Goal: Navigation & Orientation: Find specific page/section

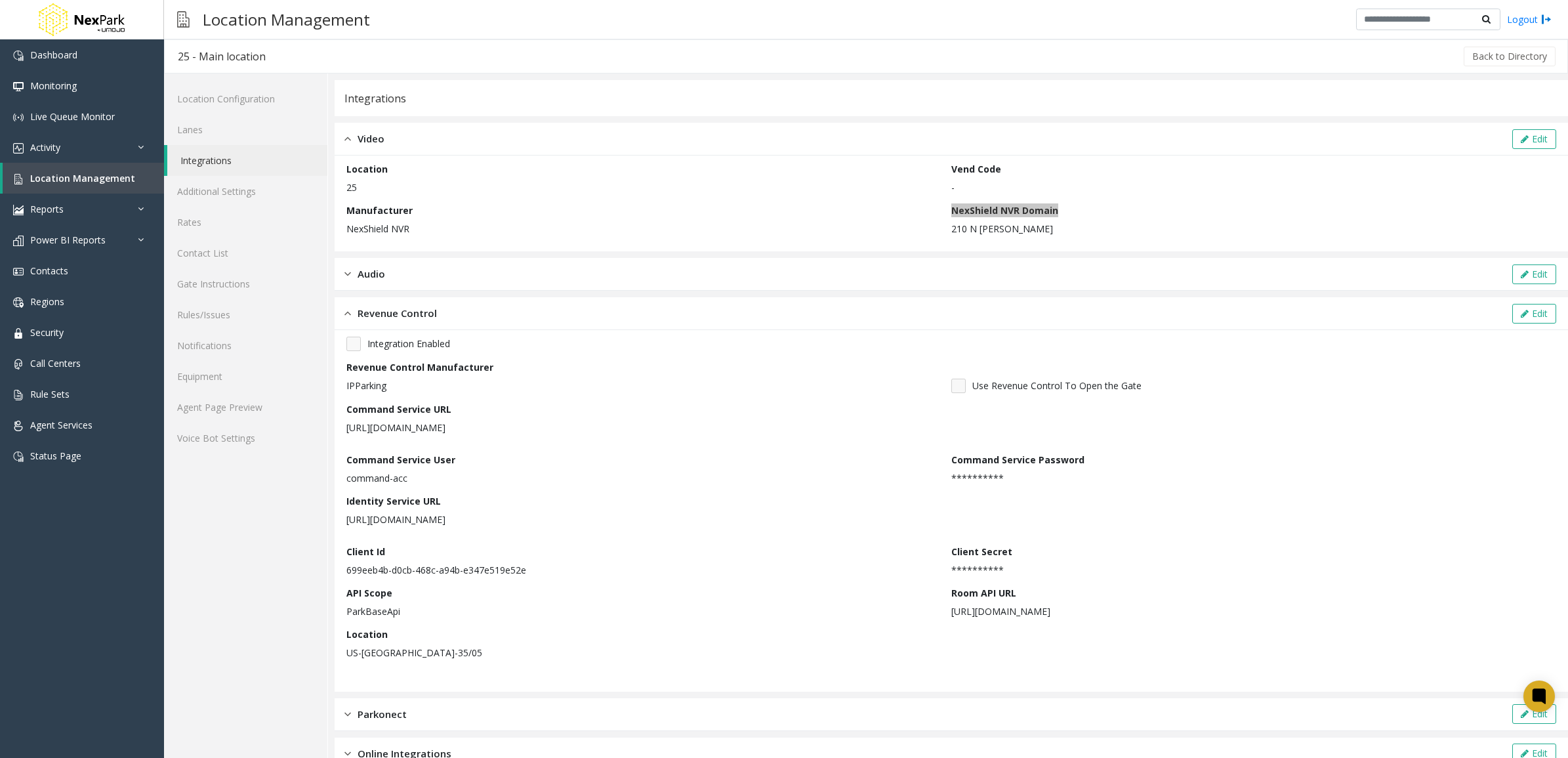
scroll to position [68, 0]
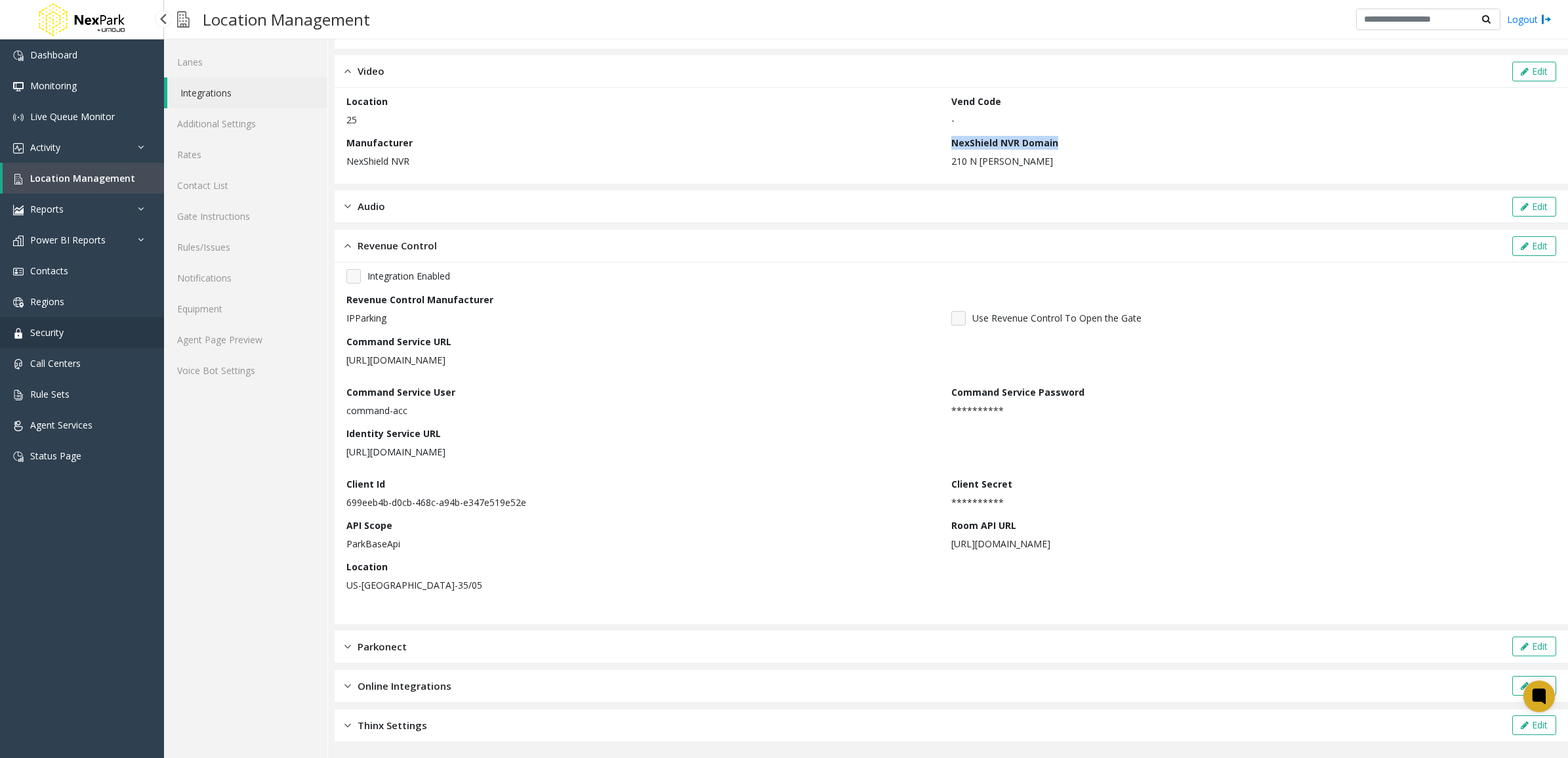
click at [95, 325] on link "Security" at bounding box center [82, 332] width 164 height 31
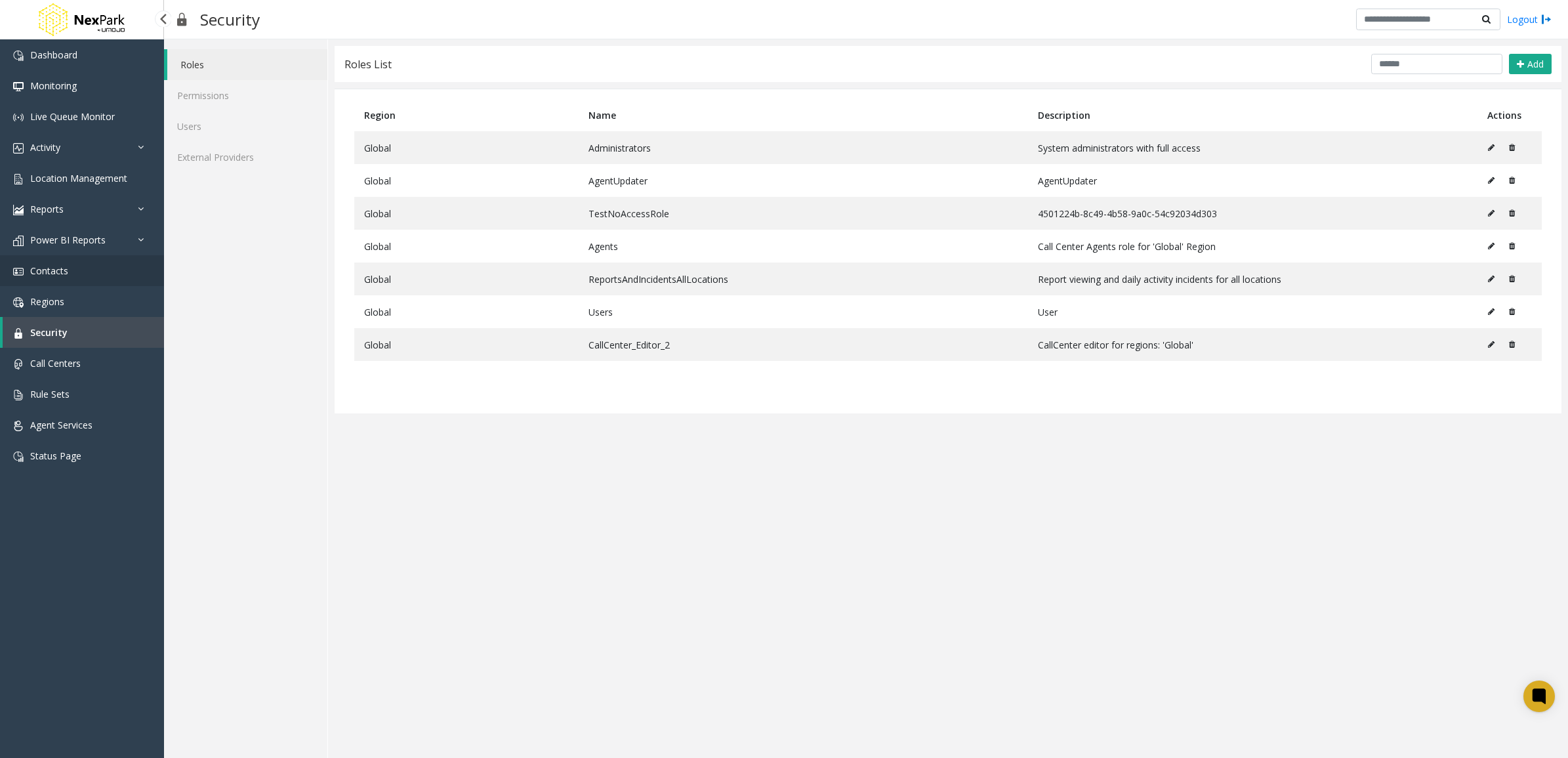
click at [81, 284] on link "Contacts" at bounding box center [82, 270] width 164 height 31
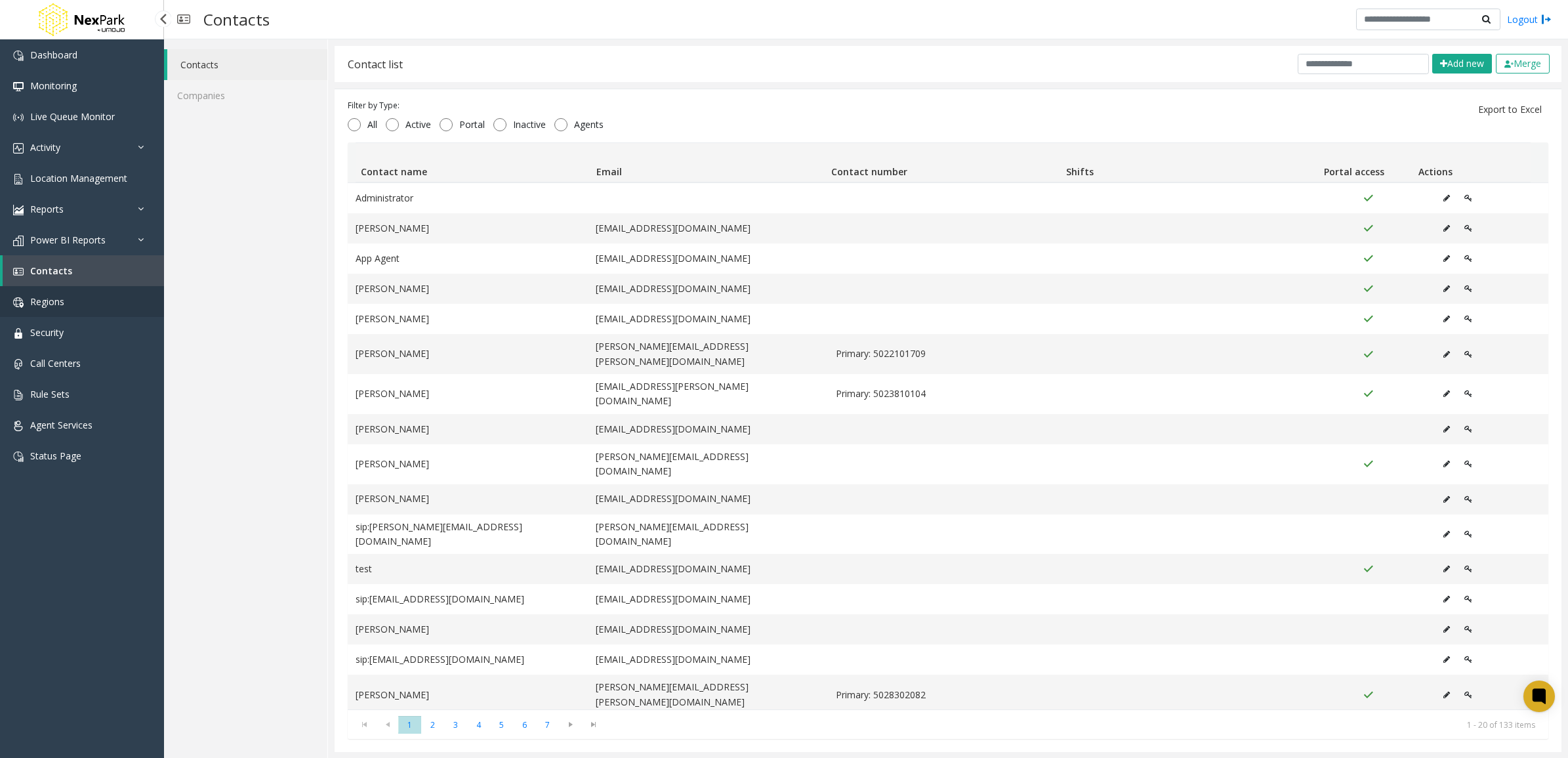
click at [73, 315] on link "Regions" at bounding box center [82, 301] width 164 height 31
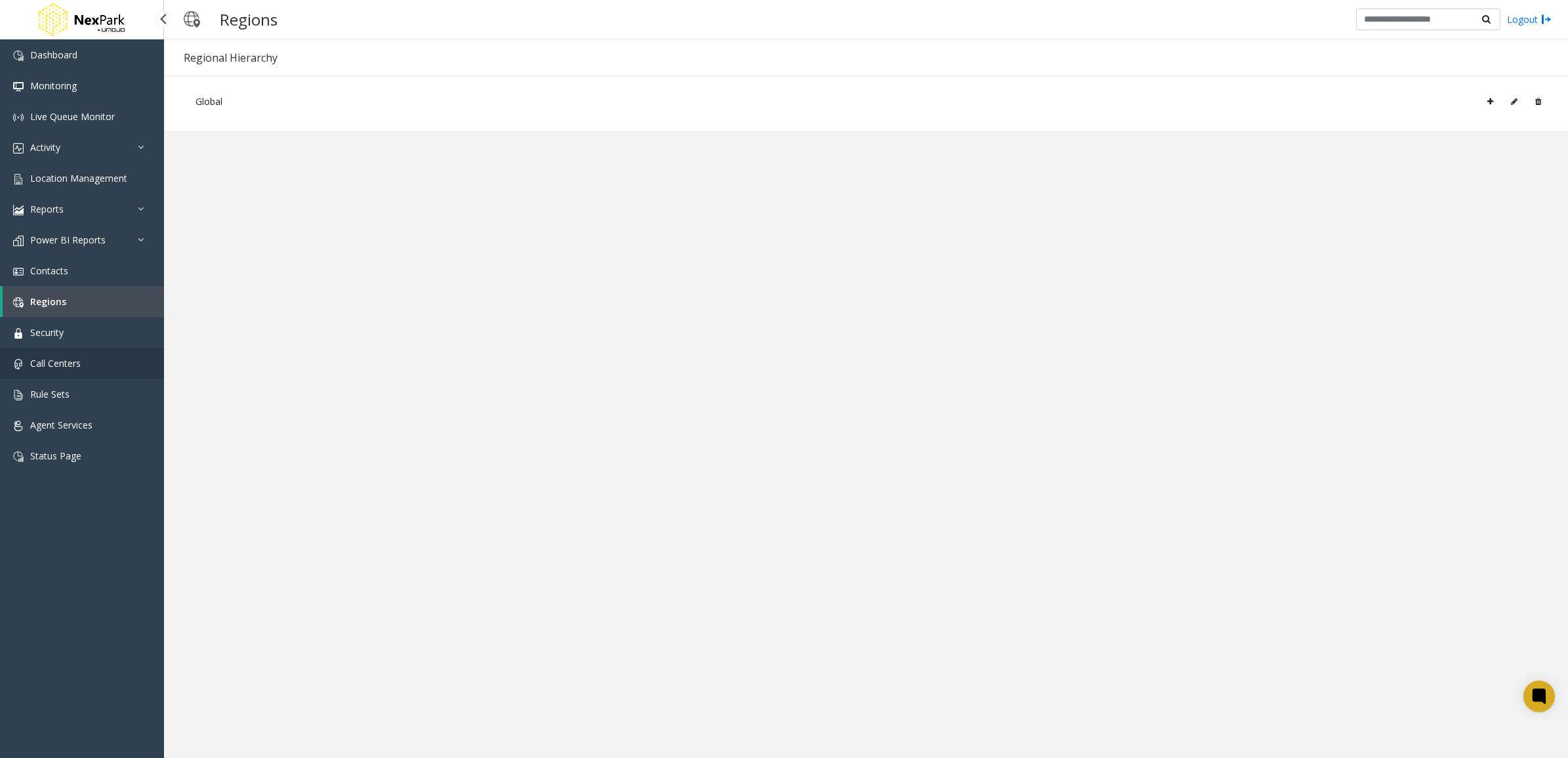
click at [73, 351] on link "Call Centers" at bounding box center [82, 363] width 164 height 31
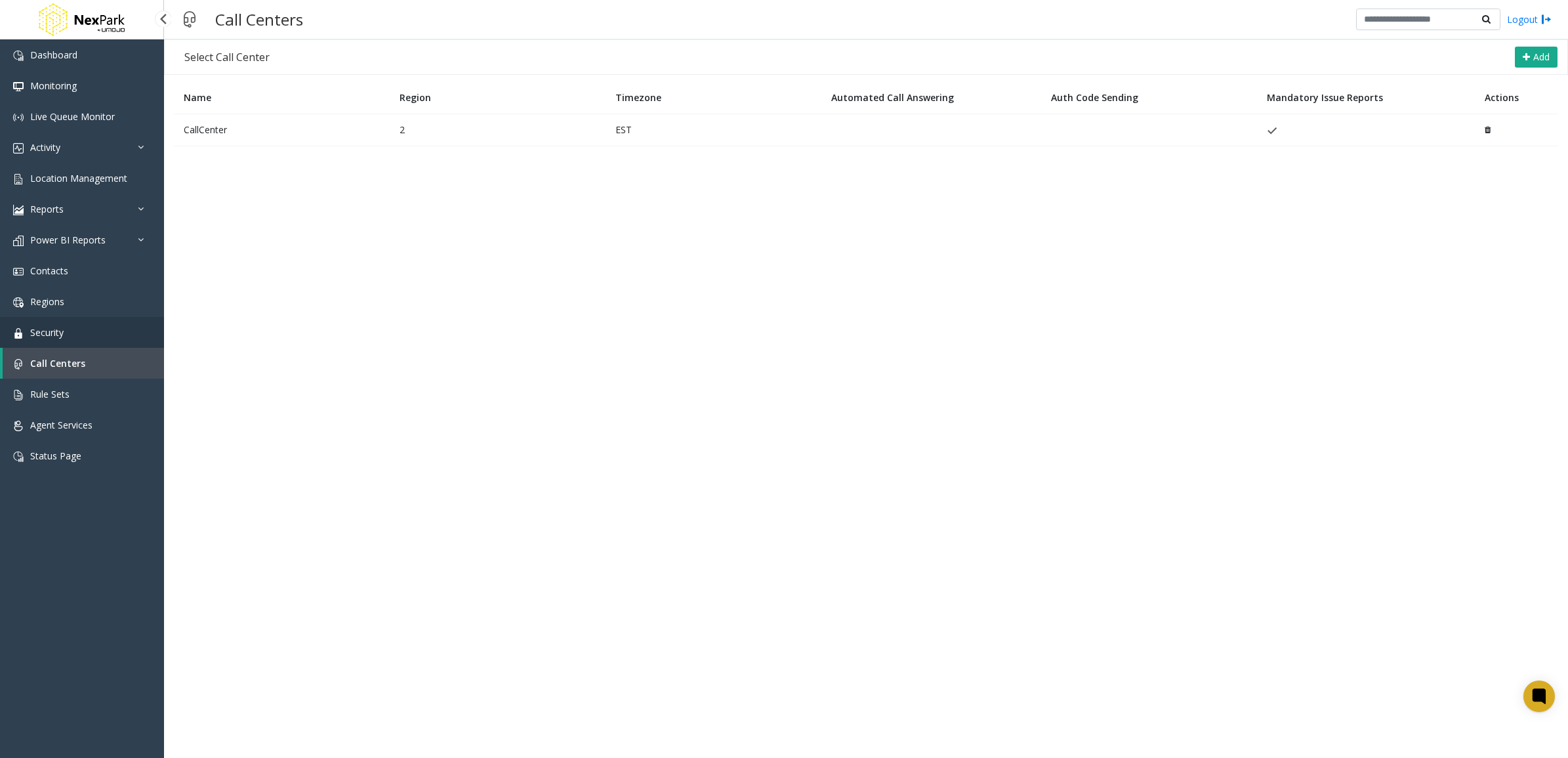
click at [71, 335] on link "Security" at bounding box center [82, 332] width 164 height 31
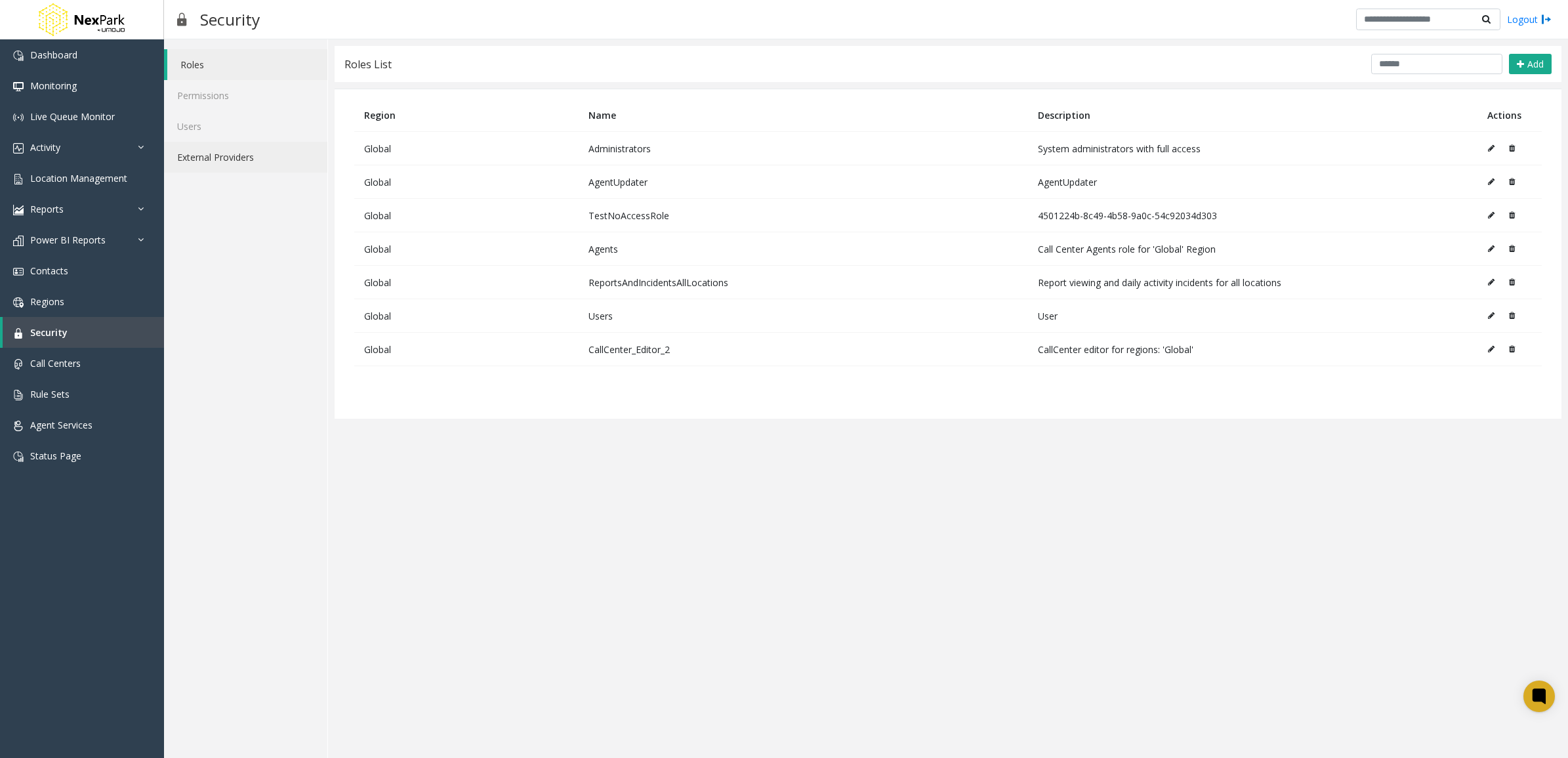
click at [242, 145] on link "External Providers" at bounding box center [245, 157] width 163 height 31
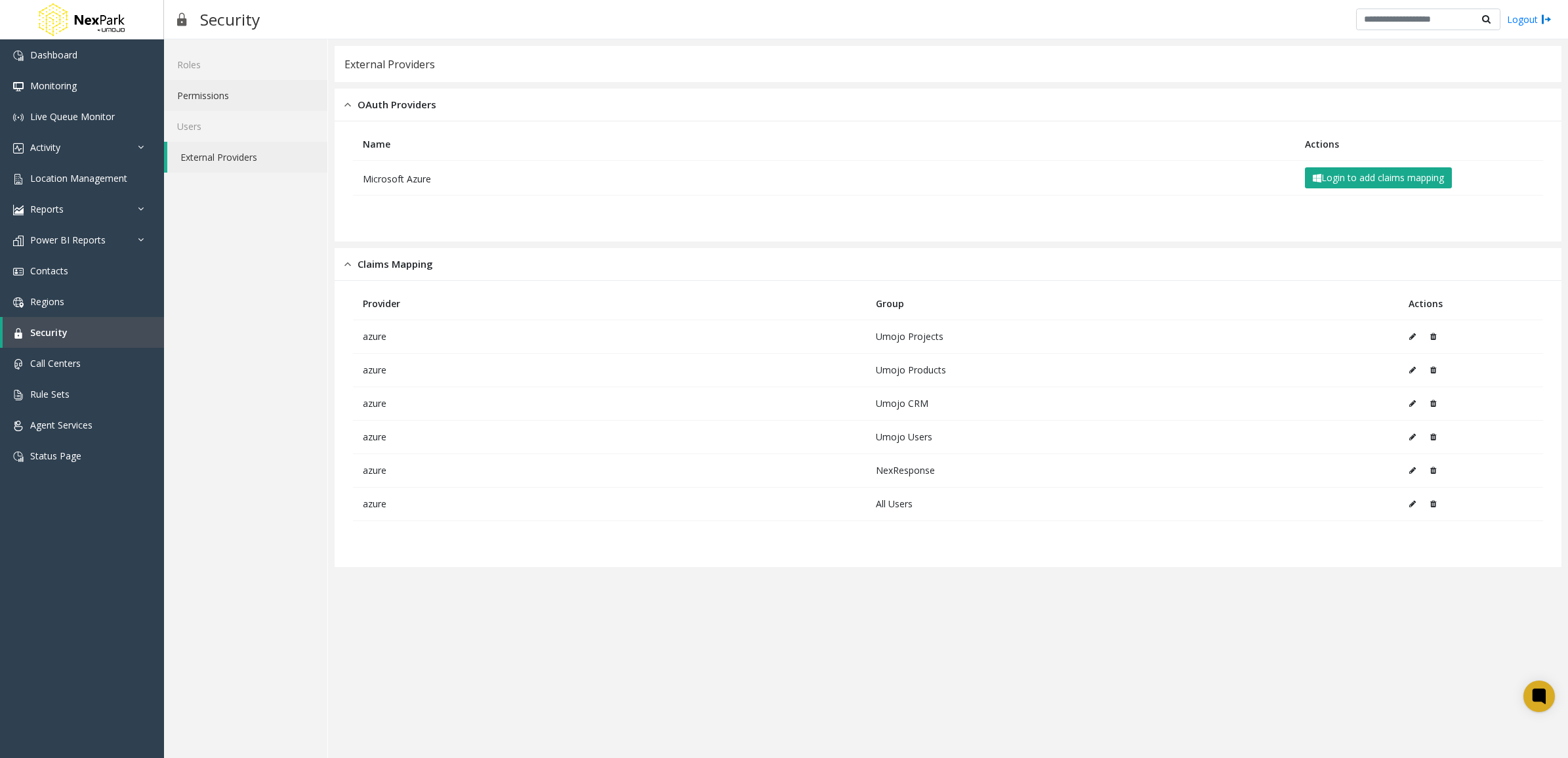
click at [248, 102] on link "Permissions" at bounding box center [245, 95] width 163 height 31
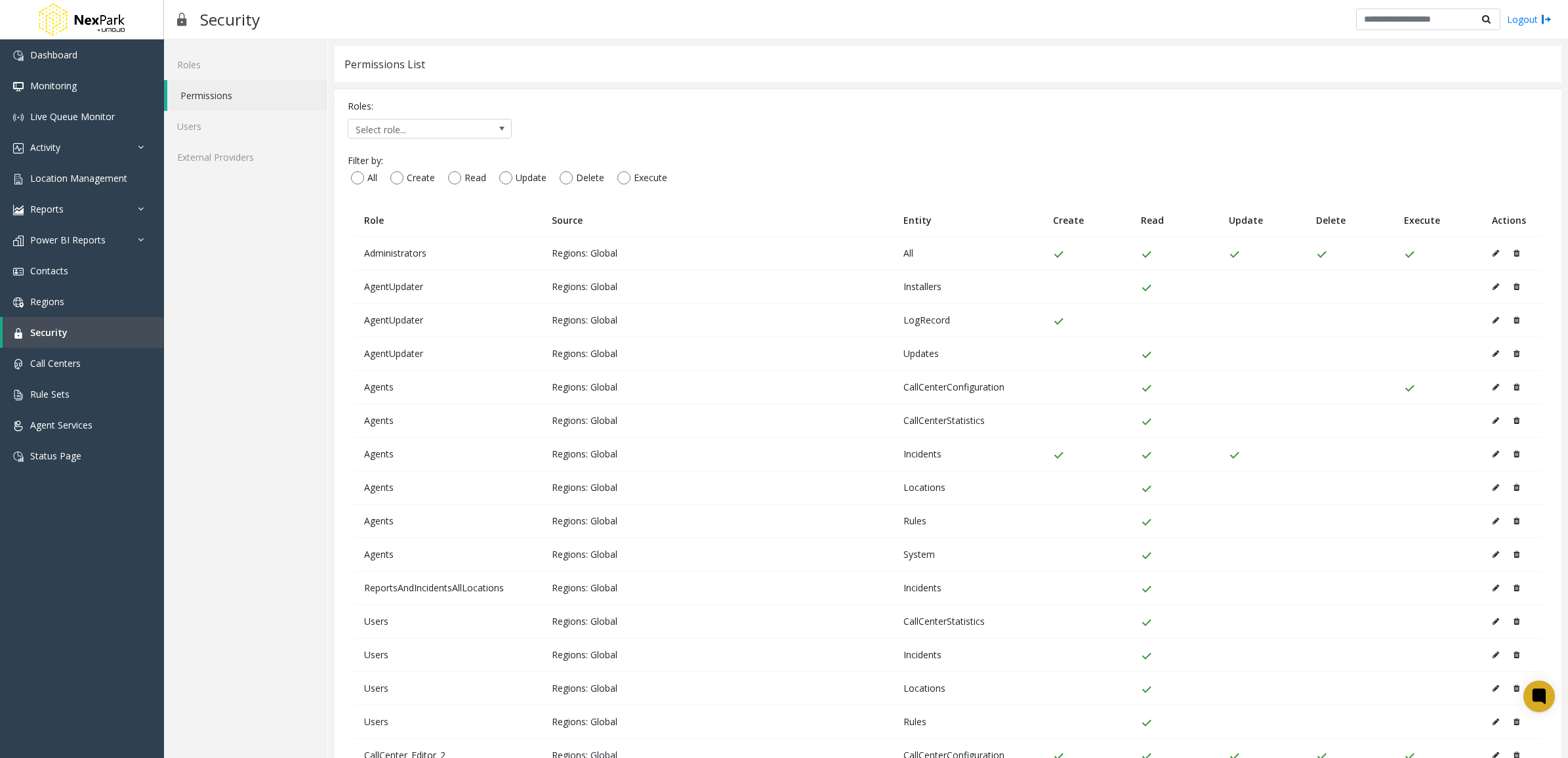
click at [247, 107] on link "Permissions" at bounding box center [248, 95] width 160 height 31
click at [247, 109] on link "Permissions" at bounding box center [248, 95] width 160 height 31
click at [245, 129] on link "Users" at bounding box center [245, 126] width 163 height 31
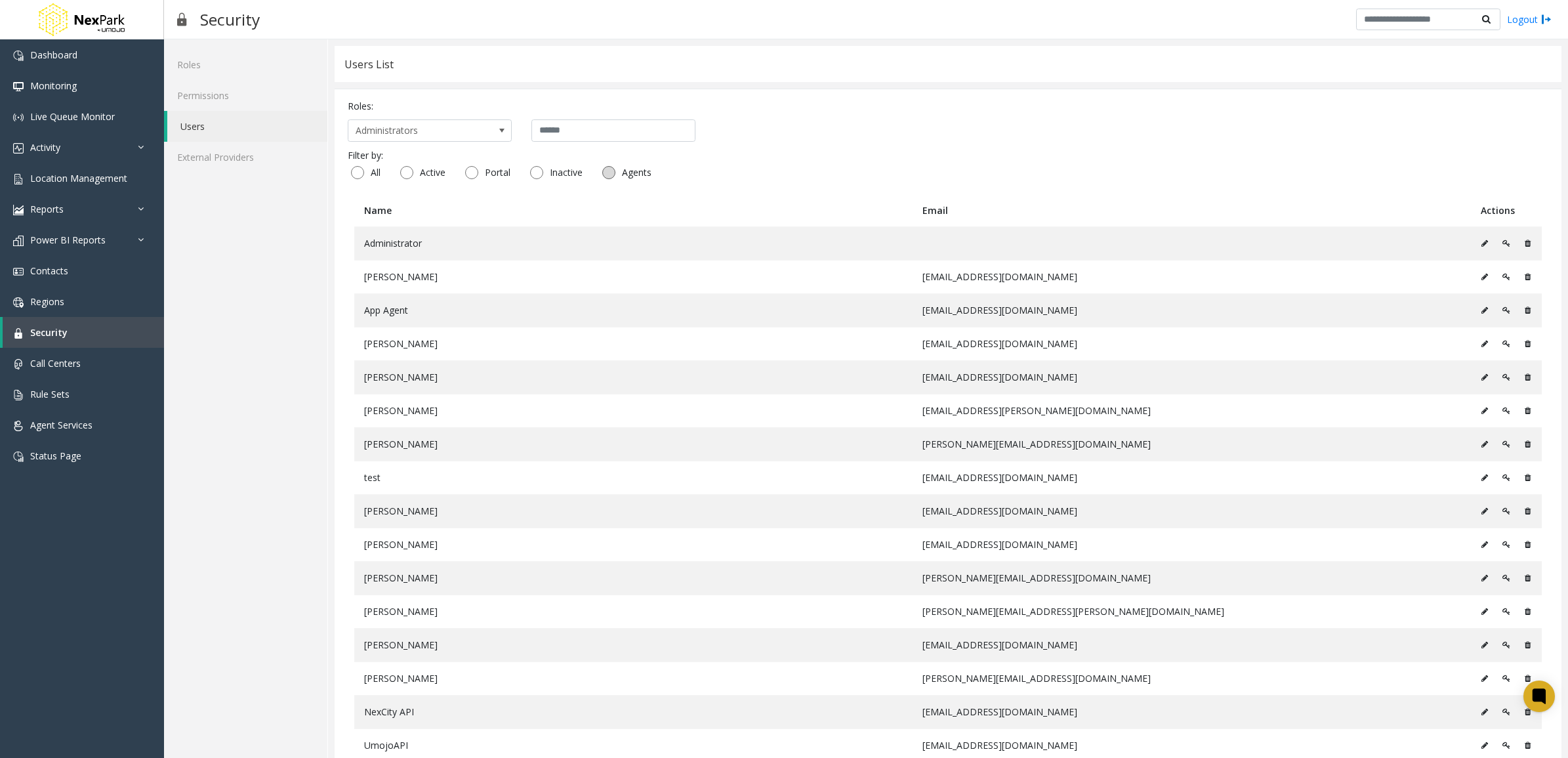
click at [601, 165] on label "Agents" at bounding box center [632, 173] width 67 height 21
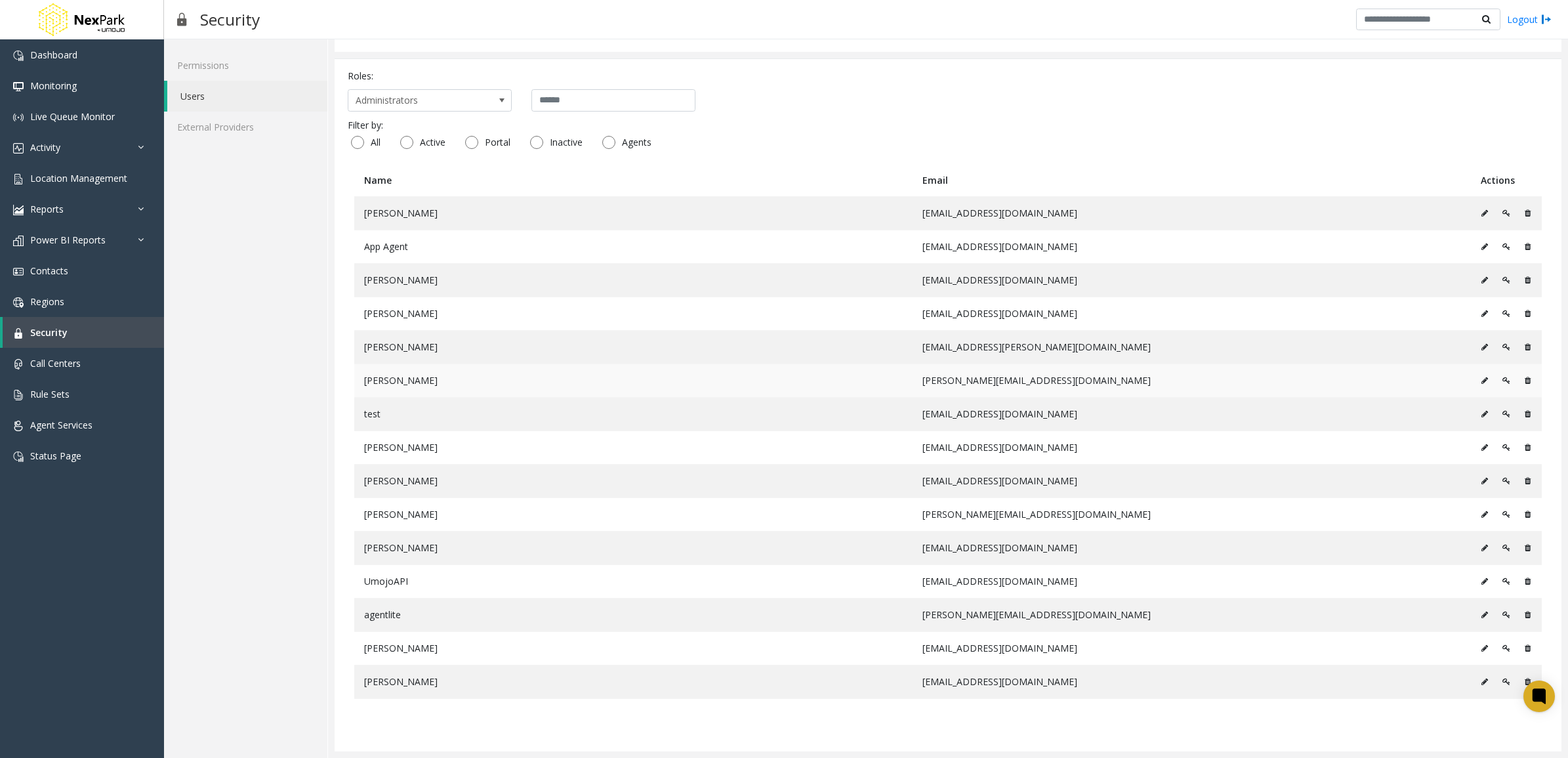
scroll to position [37, 0]
